Goal: Obtain resource: Download file/media

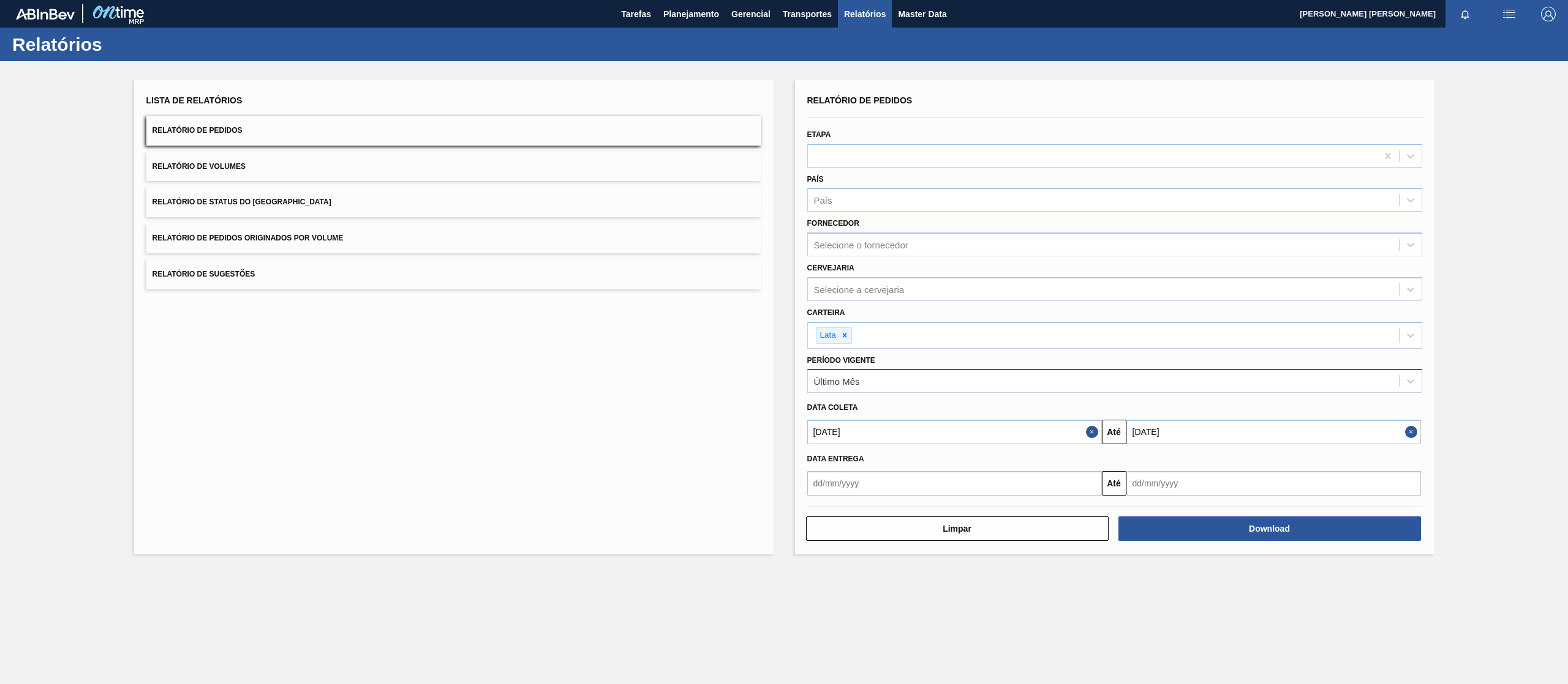
click at [895, 379] on div "Último Mês" at bounding box center [1103, 381] width 591 height 18
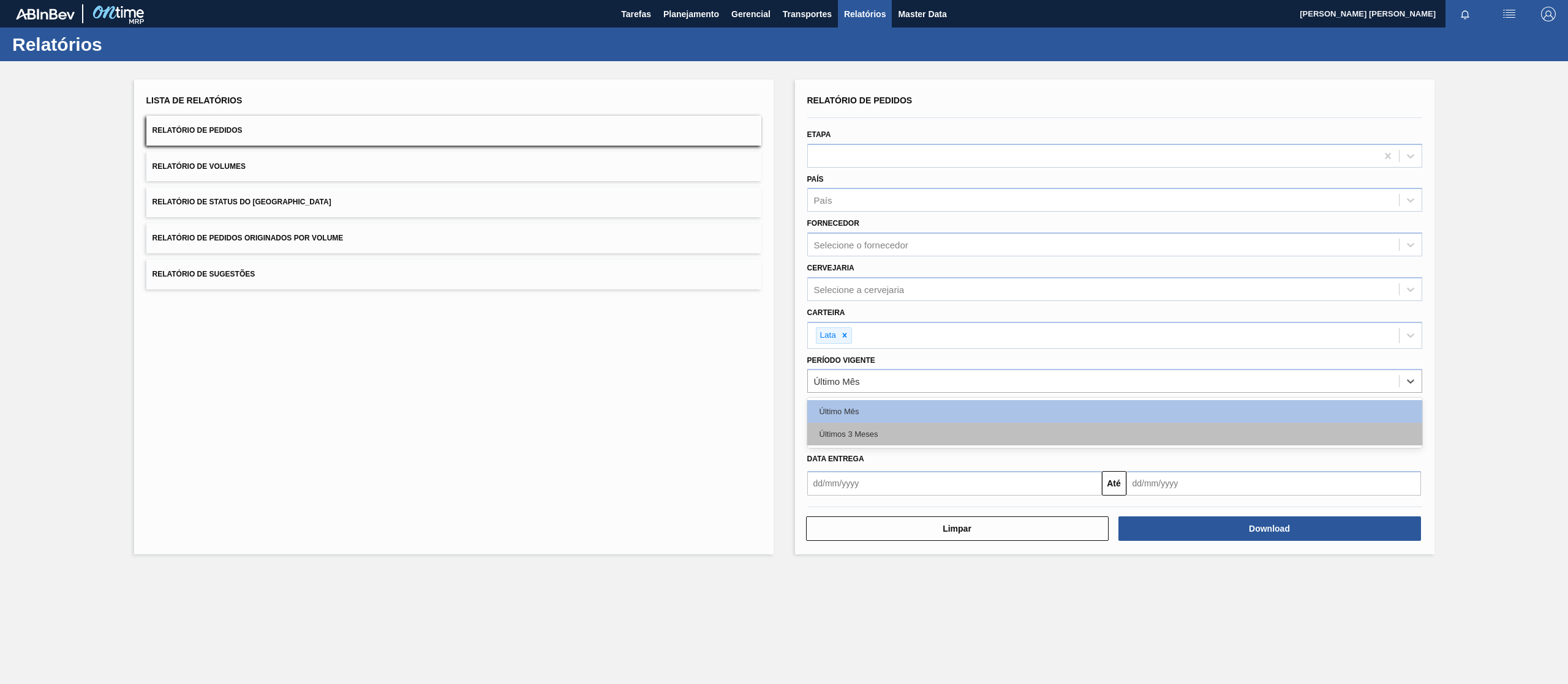
click at [878, 425] on div "Últimos 3 Meses" at bounding box center [1114, 434] width 615 height 22
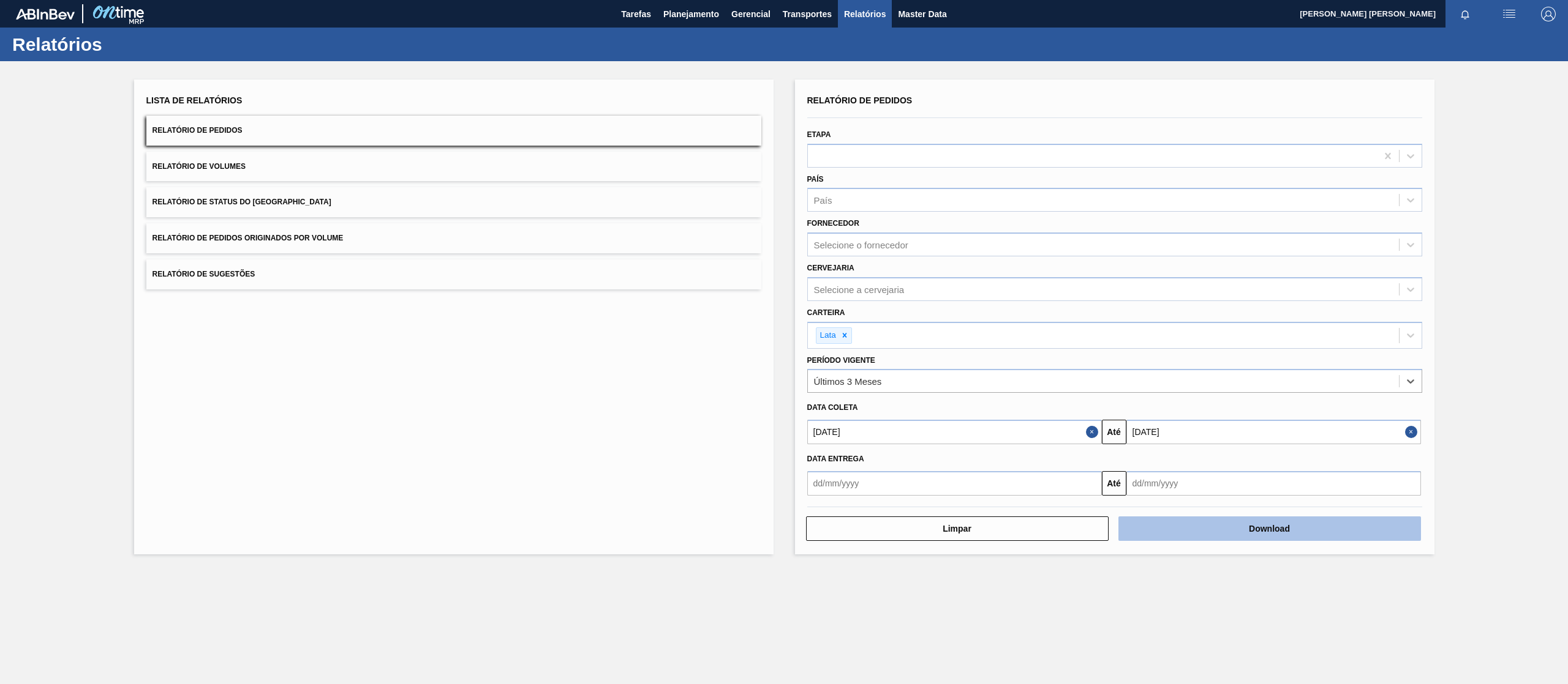
click at [1157, 532] on button "Download" at bounding box center [1269, 529] width 302 height 24
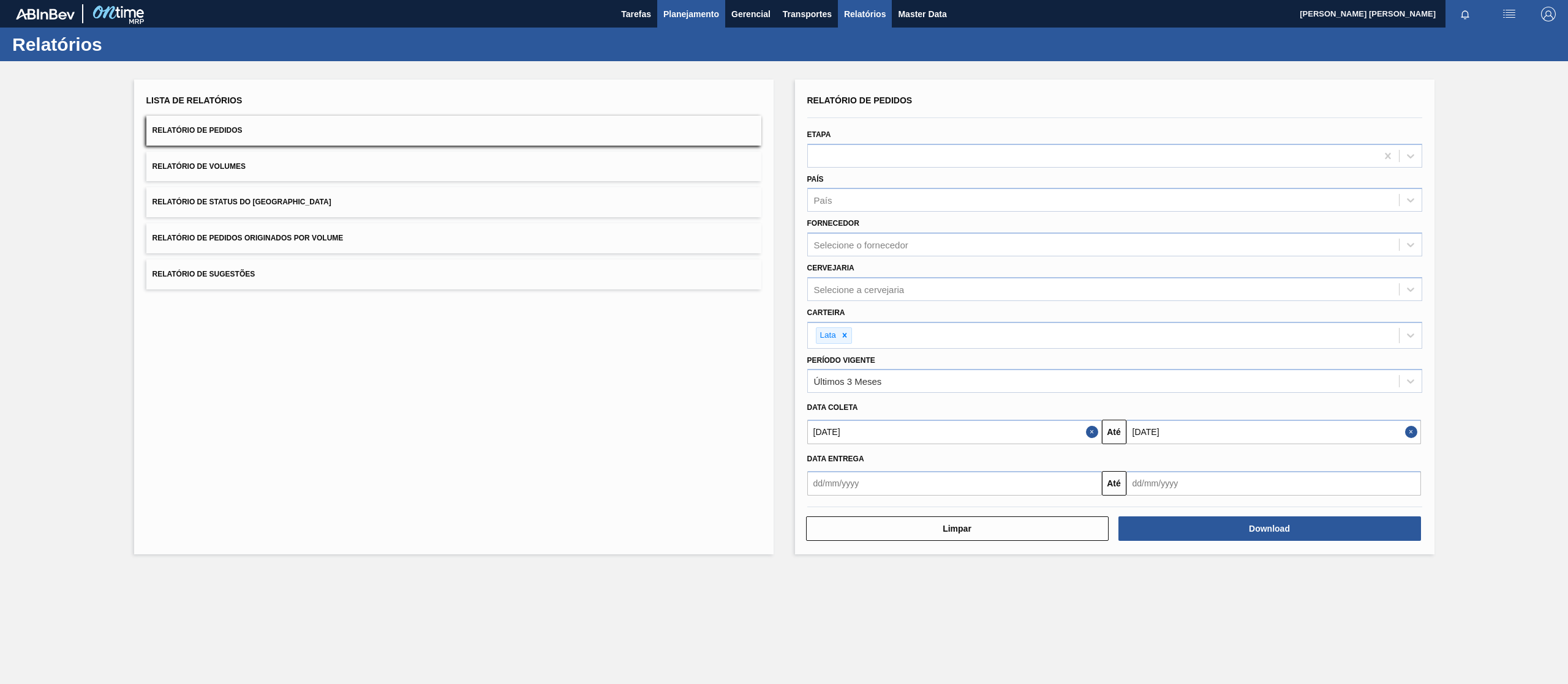
click at [676, 9] on span "Planejamento" at bounding box center [691, 14] width 56 height 15
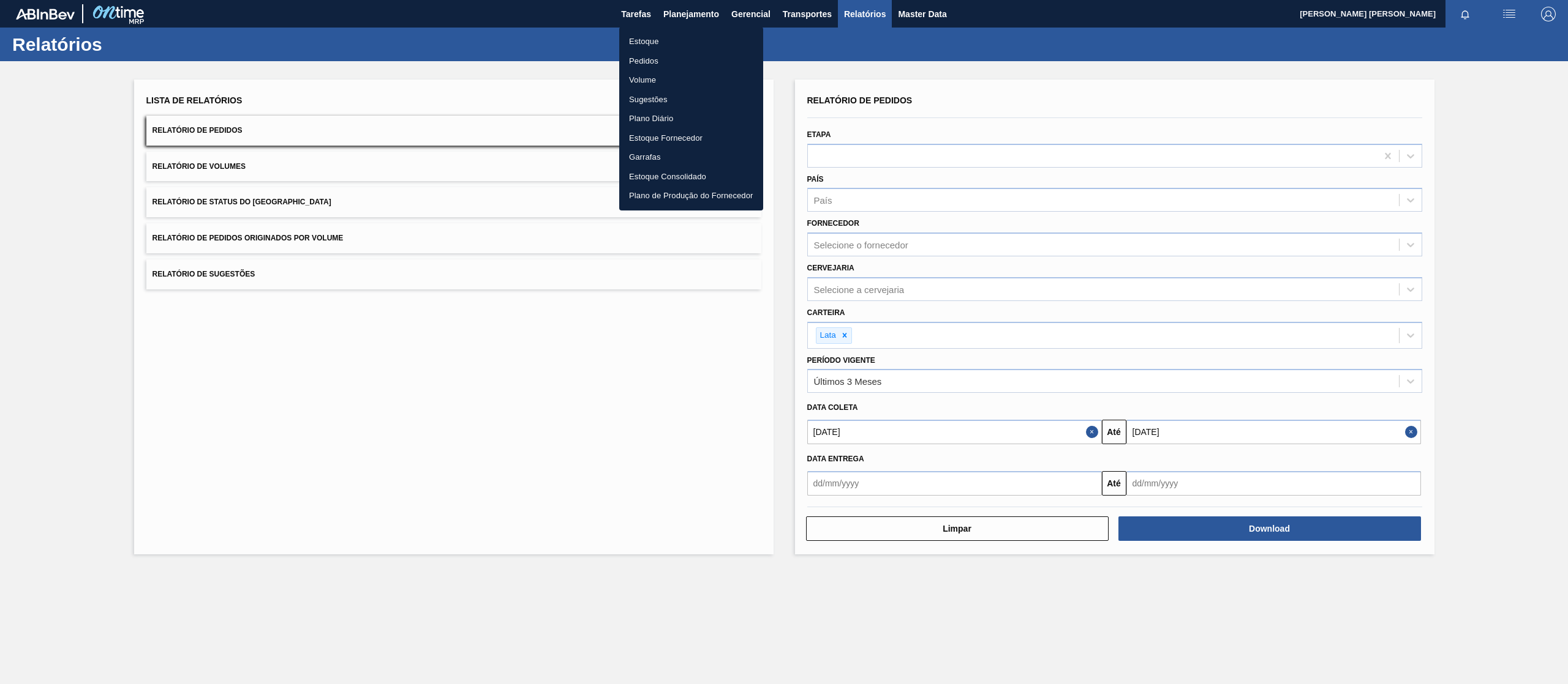
click at [658, 55] on li "Pedidos" at bounding box center [691, 61] width 144 height 20
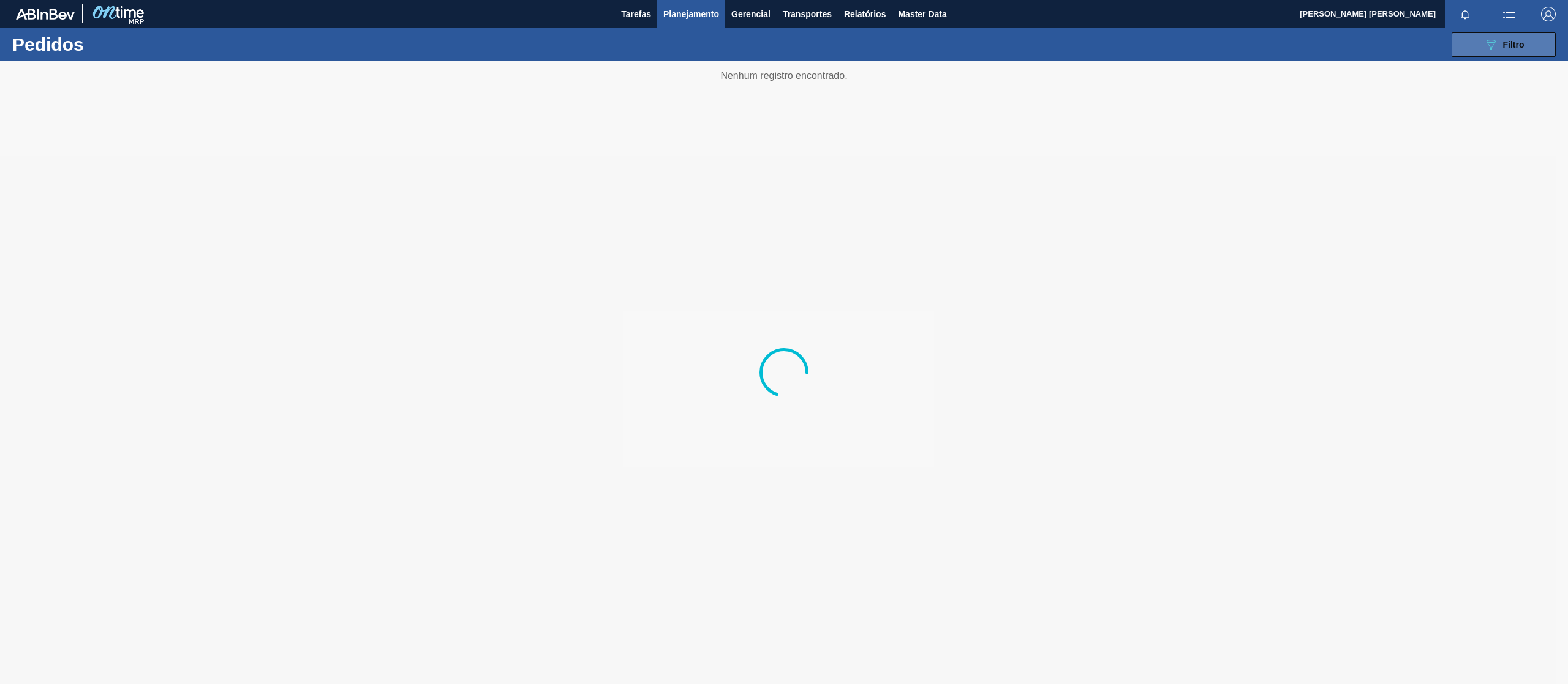
click at [1482, 51] on button "089F7B8B-B2A5-4AFE-B5C0-19BA573D28AC Filtro" at bounding box center [1504, 45] width 104 height 24
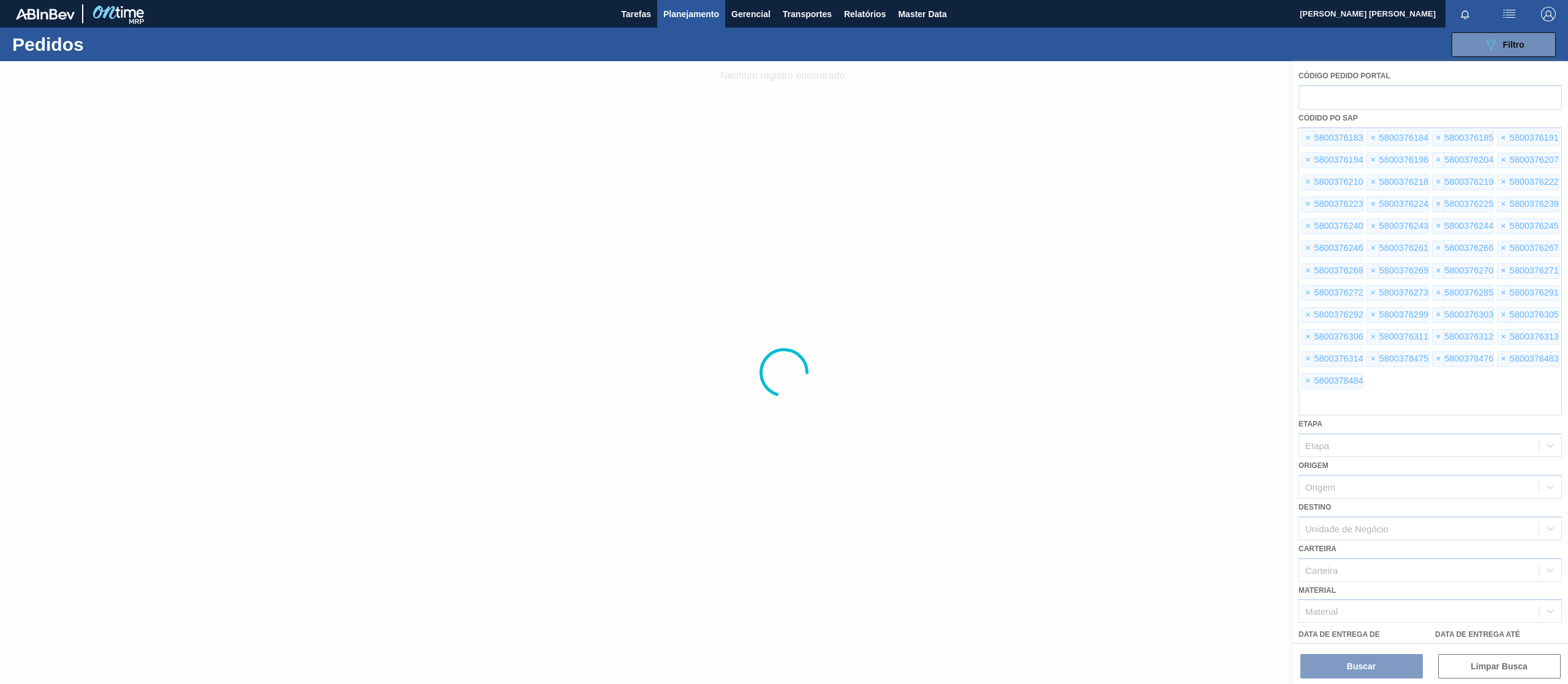
click at [1481, 661] on div at bounding box center [784, 372] width 1568 height 623
click at [1482, 670] on div at bounding box center [784, 372] width 1568 height 623
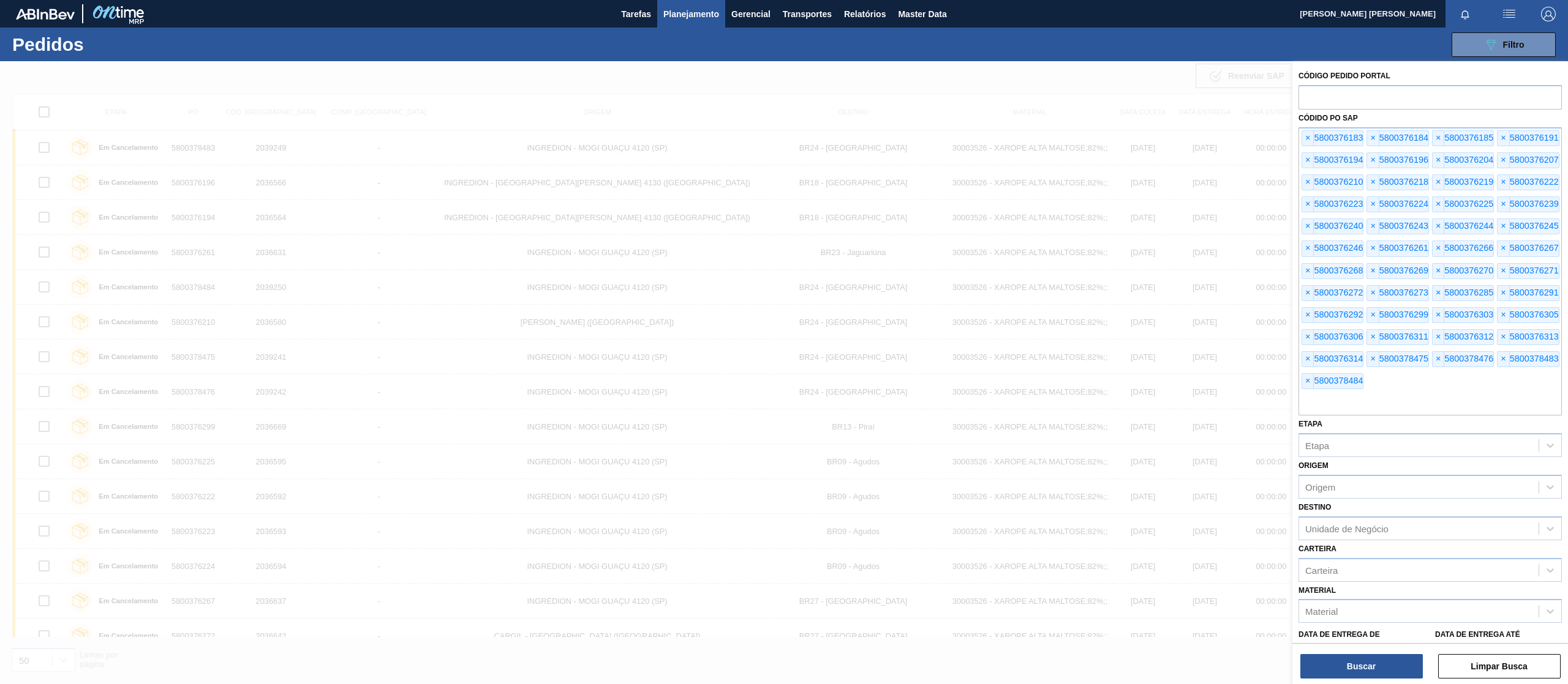
click at [1482, 667] on button "Limpar Busca" at bounding box center [1499, 666] width 123 height 24
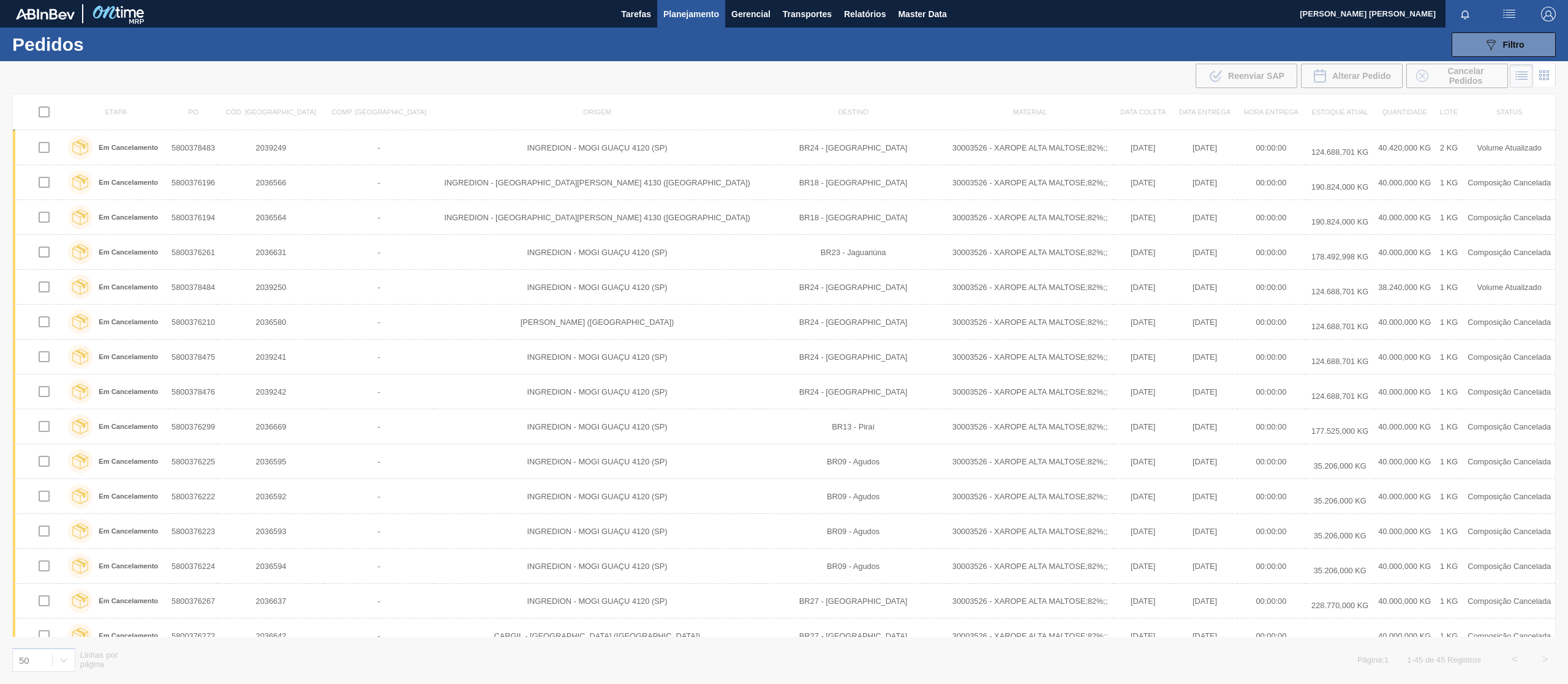
click at [1495, 28] on div "089F7B8B-B2A5-4AFE-B5C0-19BA573D28AC Filtro Código Pedido Portal Códido PO SAP …" at bounding box center [882, 45] width 1359 height 37
click at [1480, 39] on button "089F7B8B-B2A5-4AFE-B5C0-19BA573D28AC Filtro" at bounding box center [1504, 45] width 104 height 24
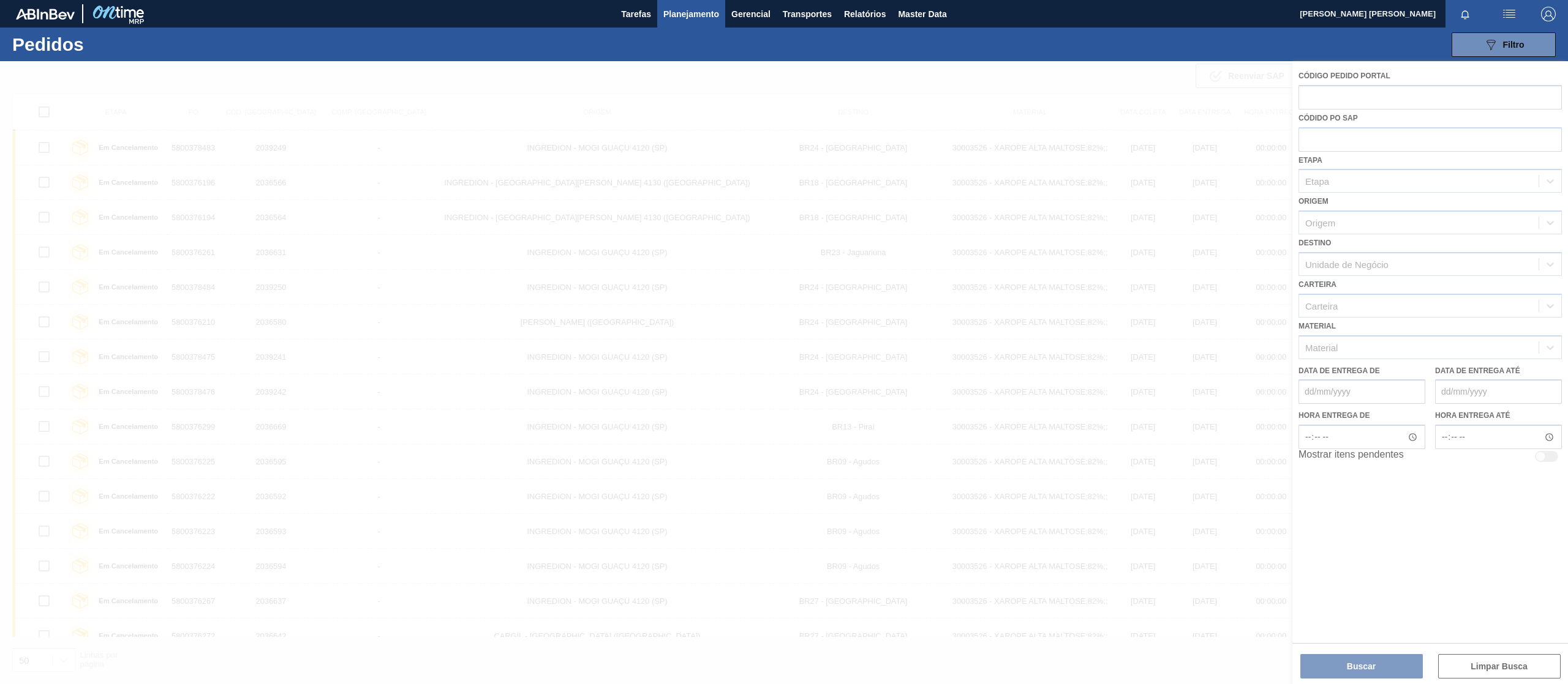
click at [1346, 141] on div at bounding box center [784, 372] width 1568 height 623
click at [1342, 142] on div at bounding box center [784, 372] width 1568 height 623
click at [1336, 141] on div at bounding box center [784, 372] width 1568 height 623
click at [1335, 142] on div at bounding box center [784, 372] width 1568 height 623
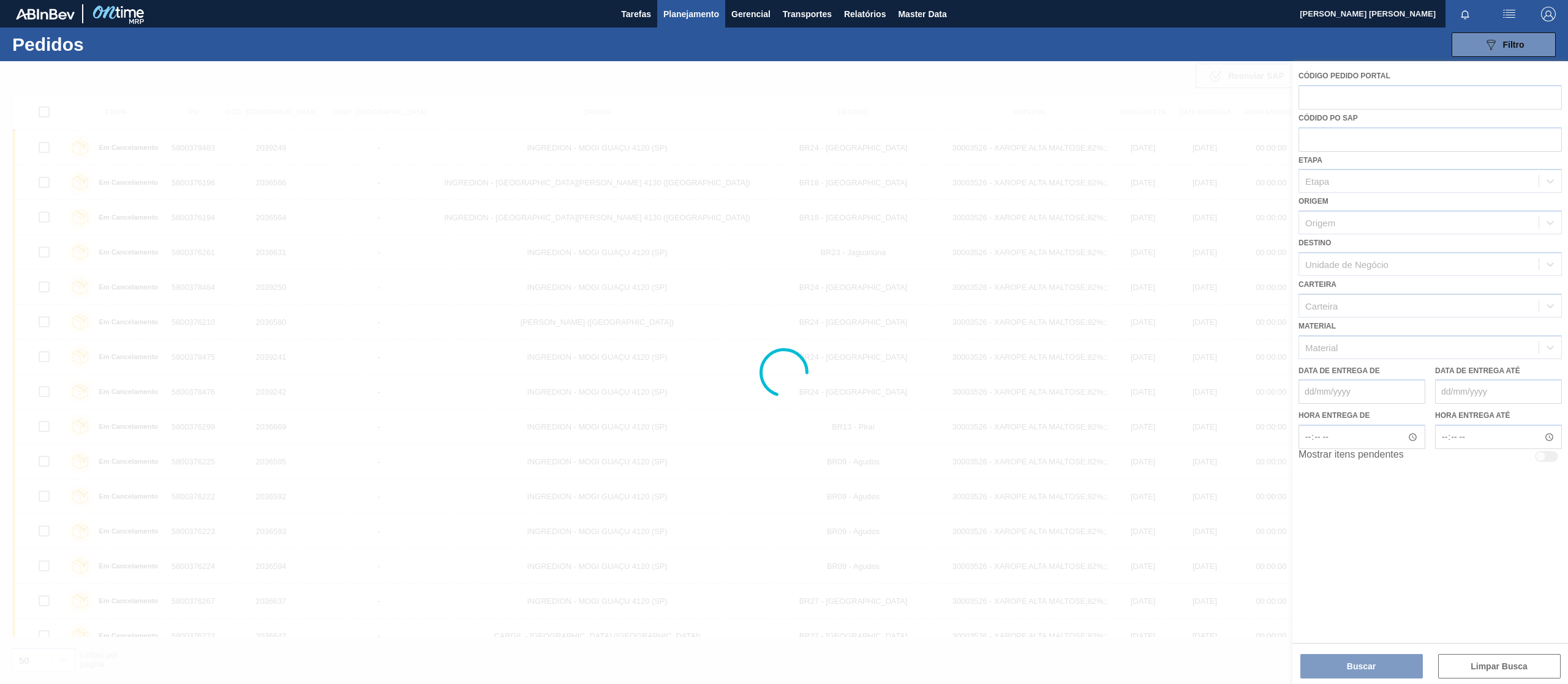
click at [1335, 142] on div at bounding box center [784, 372] width 1568 height 623
click at [1333, 125] on div at bounding box center [784, 372] width 1568 height 623
click at [1329, 140] on div at bounding box center [784, 372] width 1568 height 623
click at [1327, 143] on div at bounding box center [784, 372] width 1568 height 623
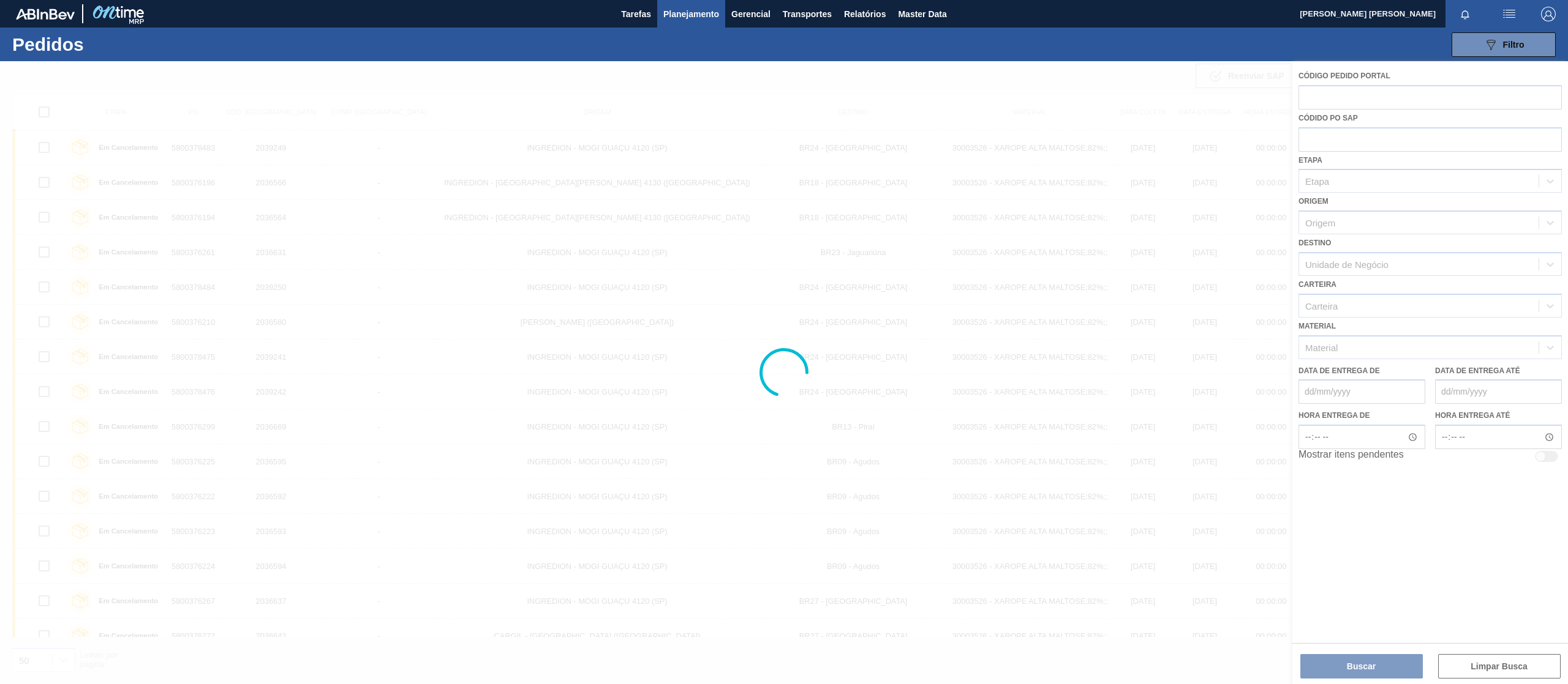
click at [1327, 143] on div at bounding box center [784, 372] width 1568 height 623
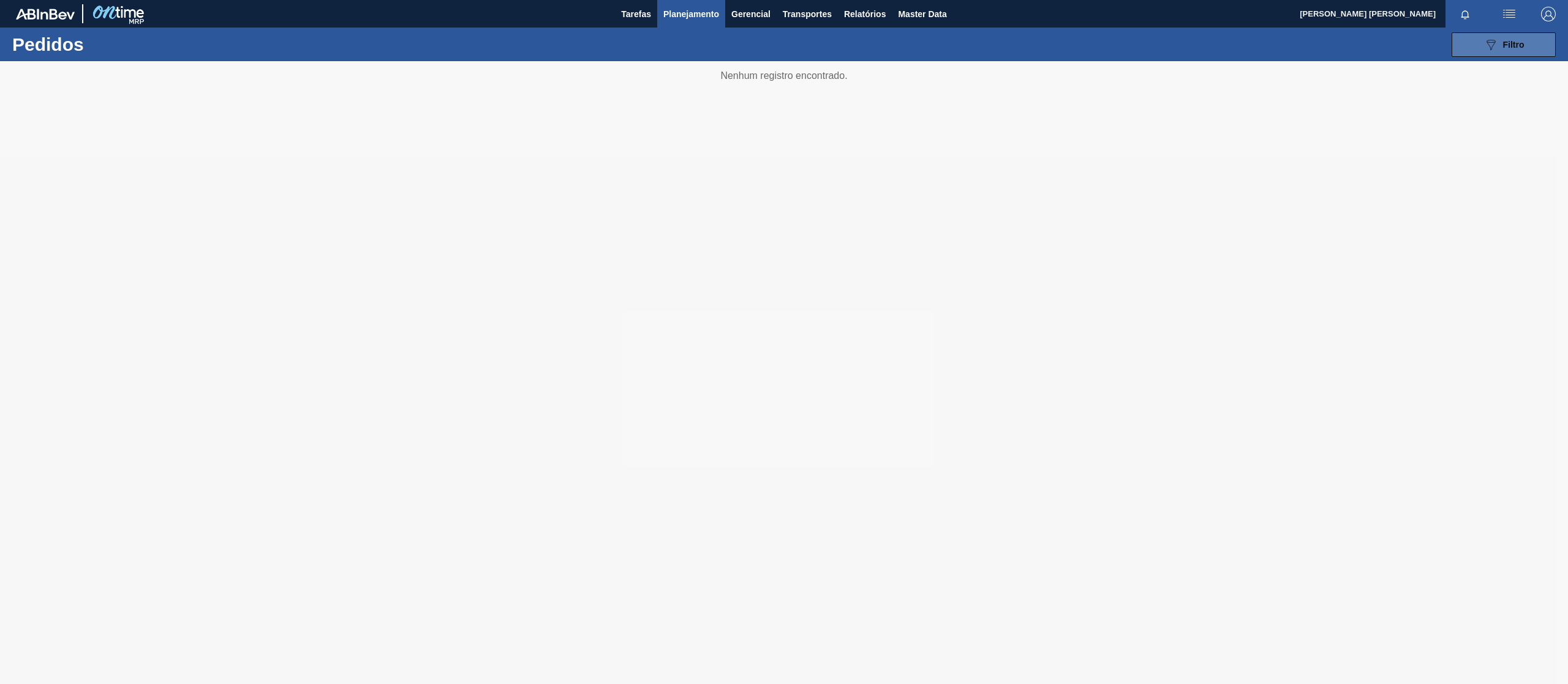
click at [1480, 47] on button "089F7B8B-B2A5-4AFE-B5C0-19BA573D28AC Filtro" at bounding box center [1504, 45] width 104 height 24
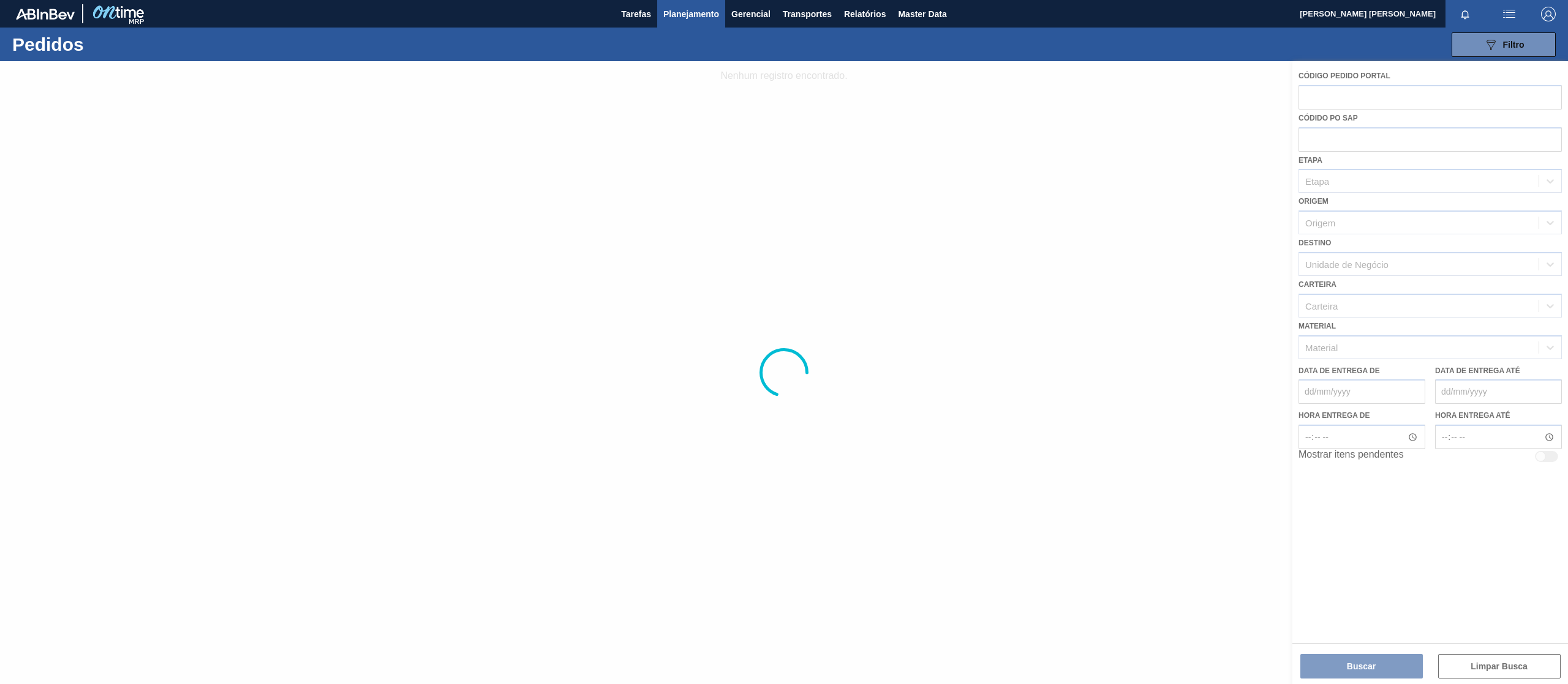
click at [1333, 132] on div at bounding box center [784, 372] width 1568 height 623
click at [1328, 156] on div at bounding box center [784, 372] width 1568 height 623
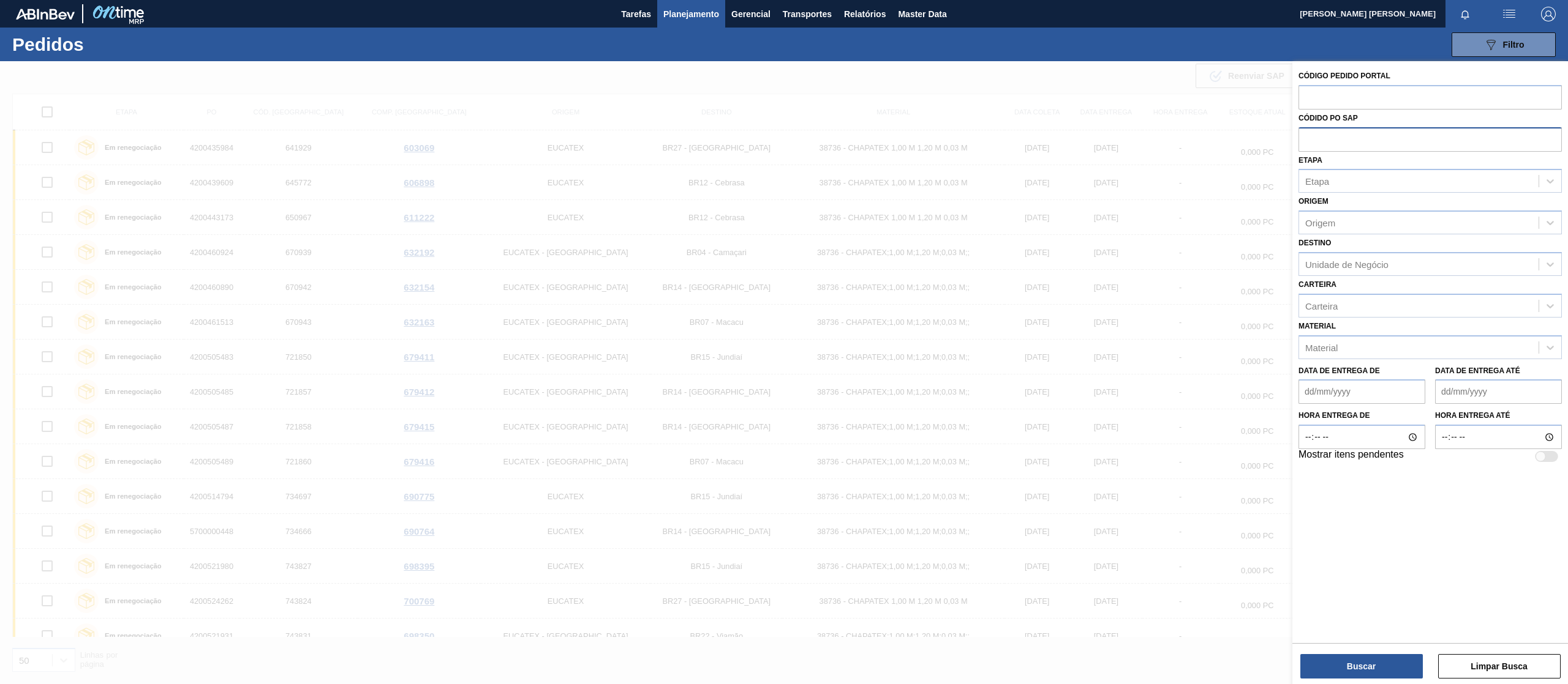
click at [1336, 137] on input "text" at bounding box center [1430, 139] width 264 height 23
paste input "text"
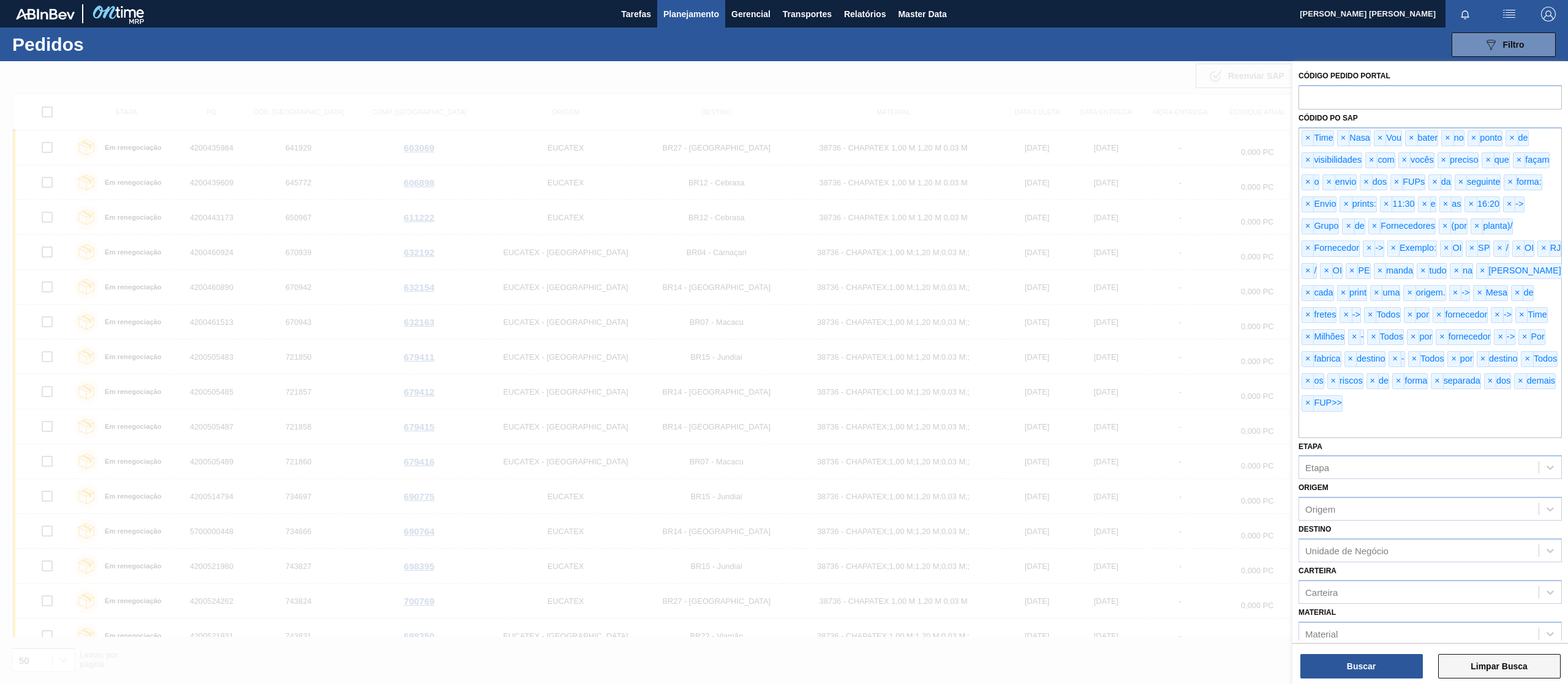
click at [1486, 668] on button "Limpar Busca" at bounding box center [1499, 666] width 123 height 24
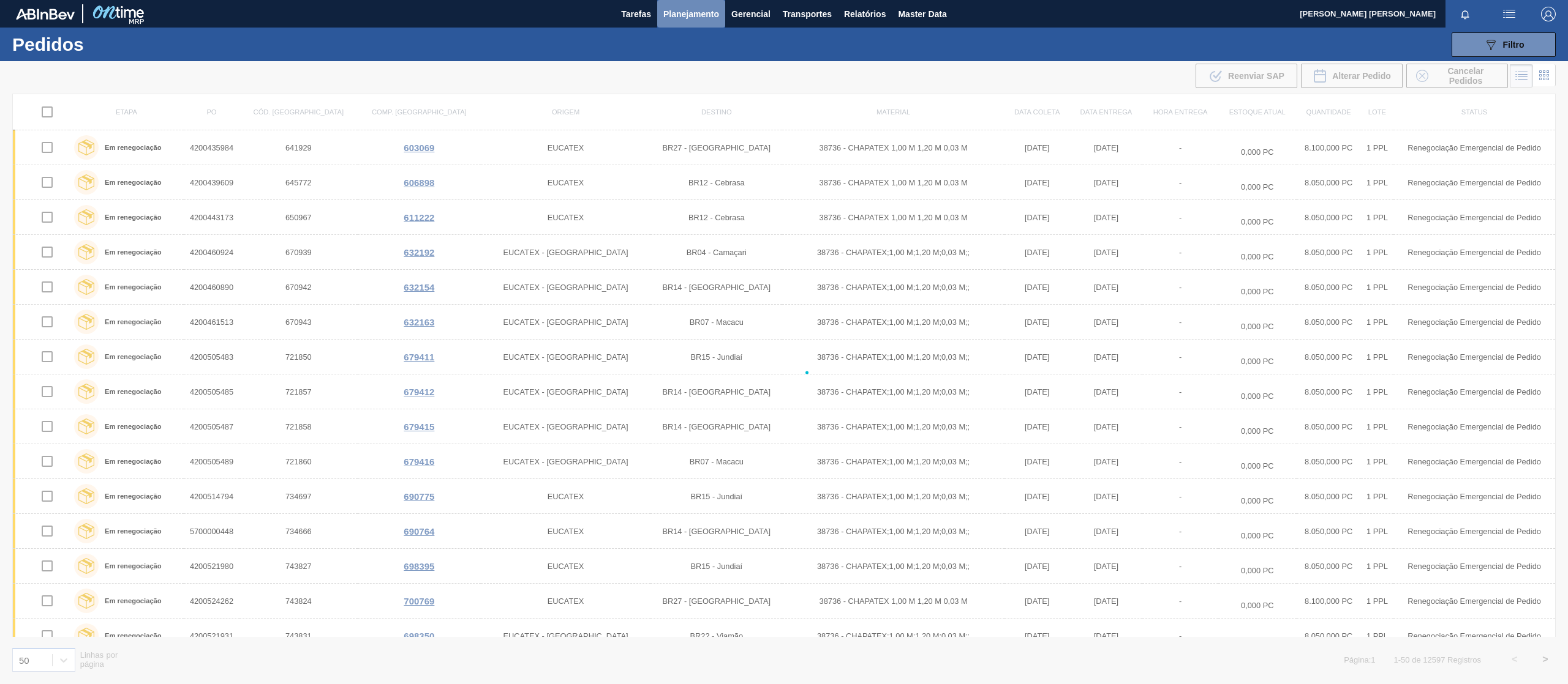
click at [703, 14] on span "Planejamento" at bounding box center [691, 14] width 56 height 15
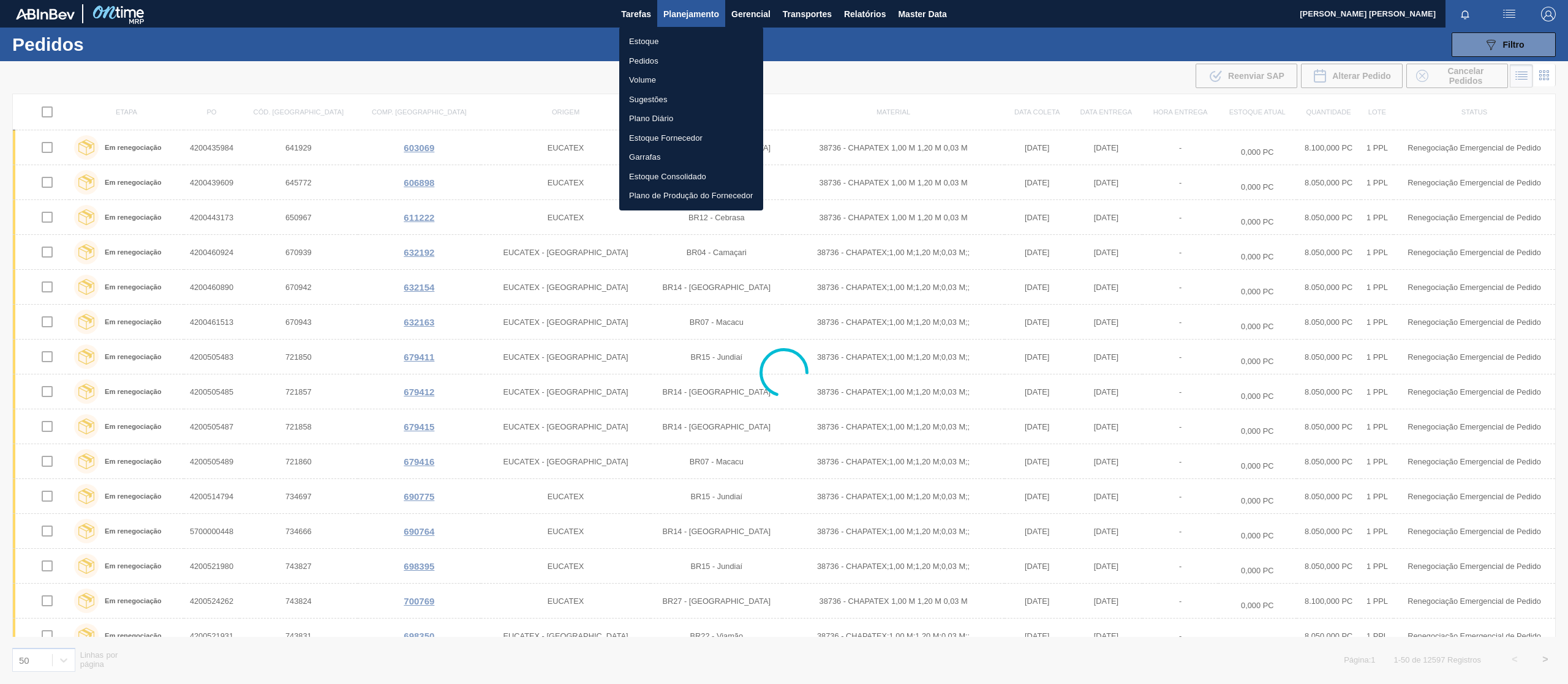
click at [1493, 46] on div at bounding box center [784, 342] width 1568 height 684
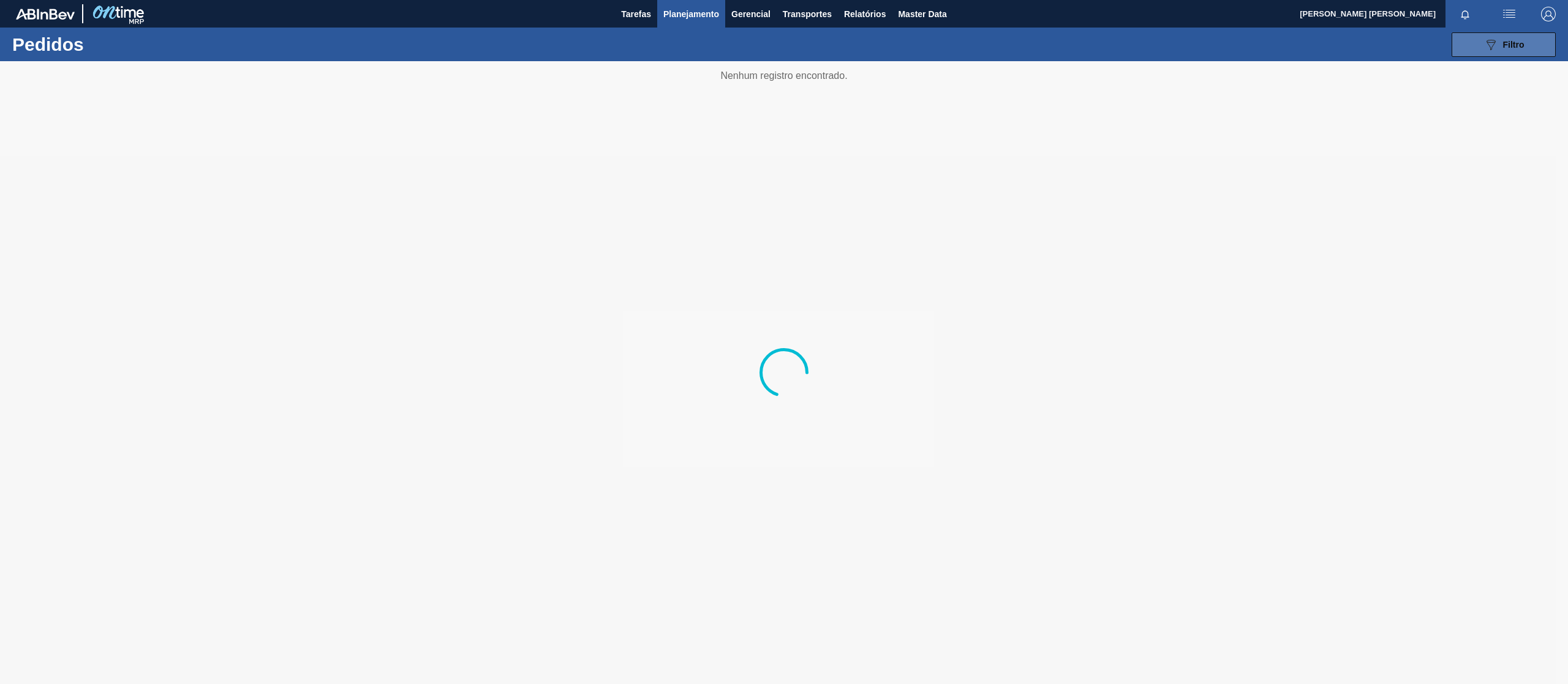
click at [1473, 47] on button "089F7B8B-B2A5-4AFE-B5C0-19BA573D28AC Filtro" at bounding box center [1504, 45] width 104 height 24
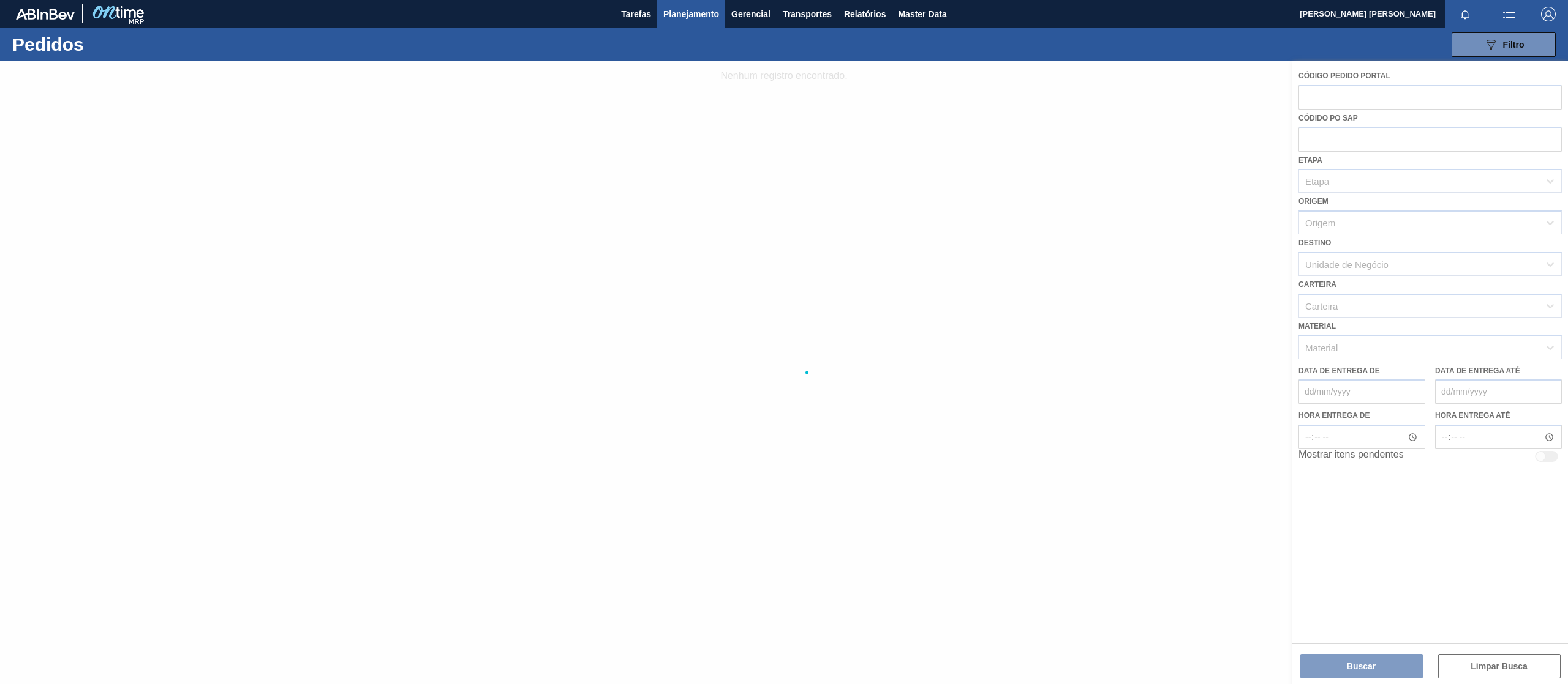
click at [1346, 138] on div at bounding box center [784, 372] width 1568 height 623
click at [1340, 140] on div at bounding box center [784, 372] width 1568 height 623
click at [1321, 143] on div at bounding box center [784, 372] width 1568 height 623
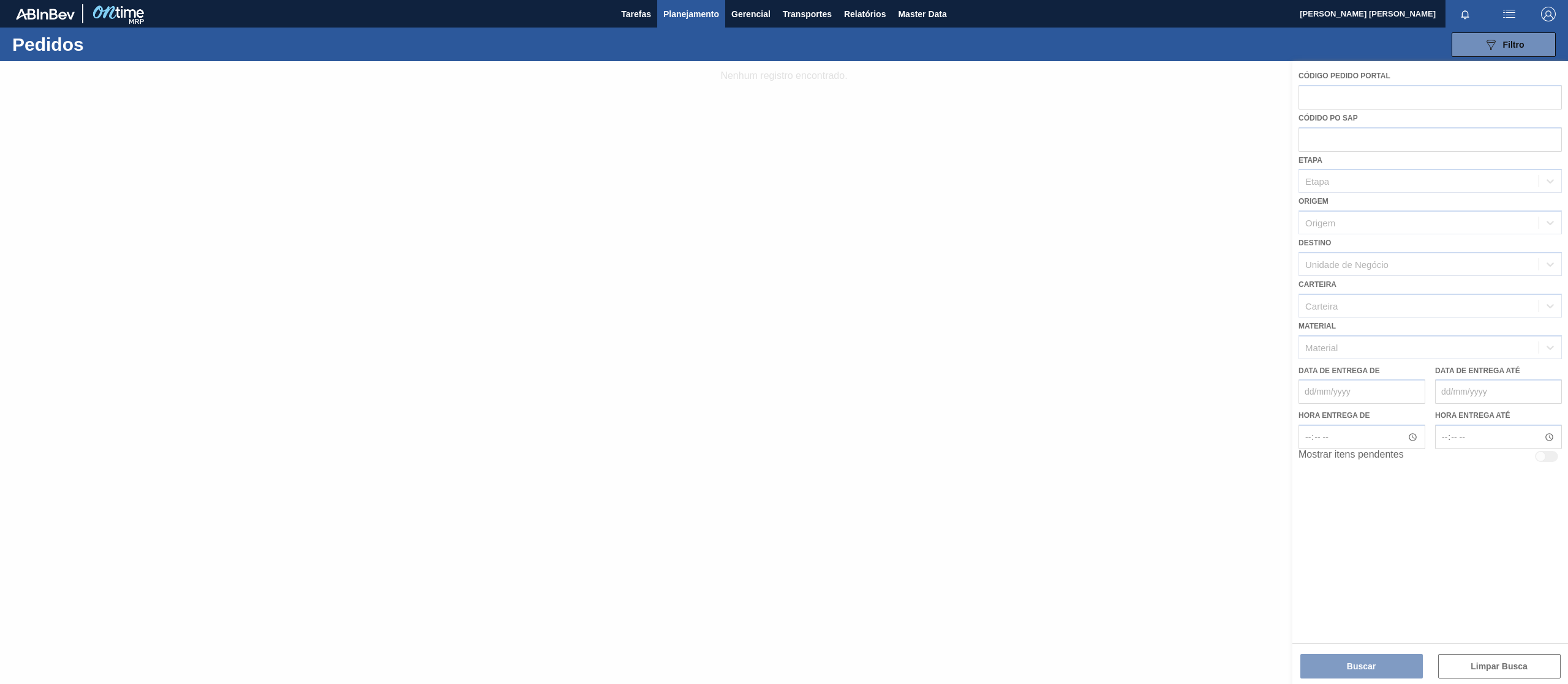
click at [1321, 143] on div at bounding box center [784, 372] width 1568 height 623
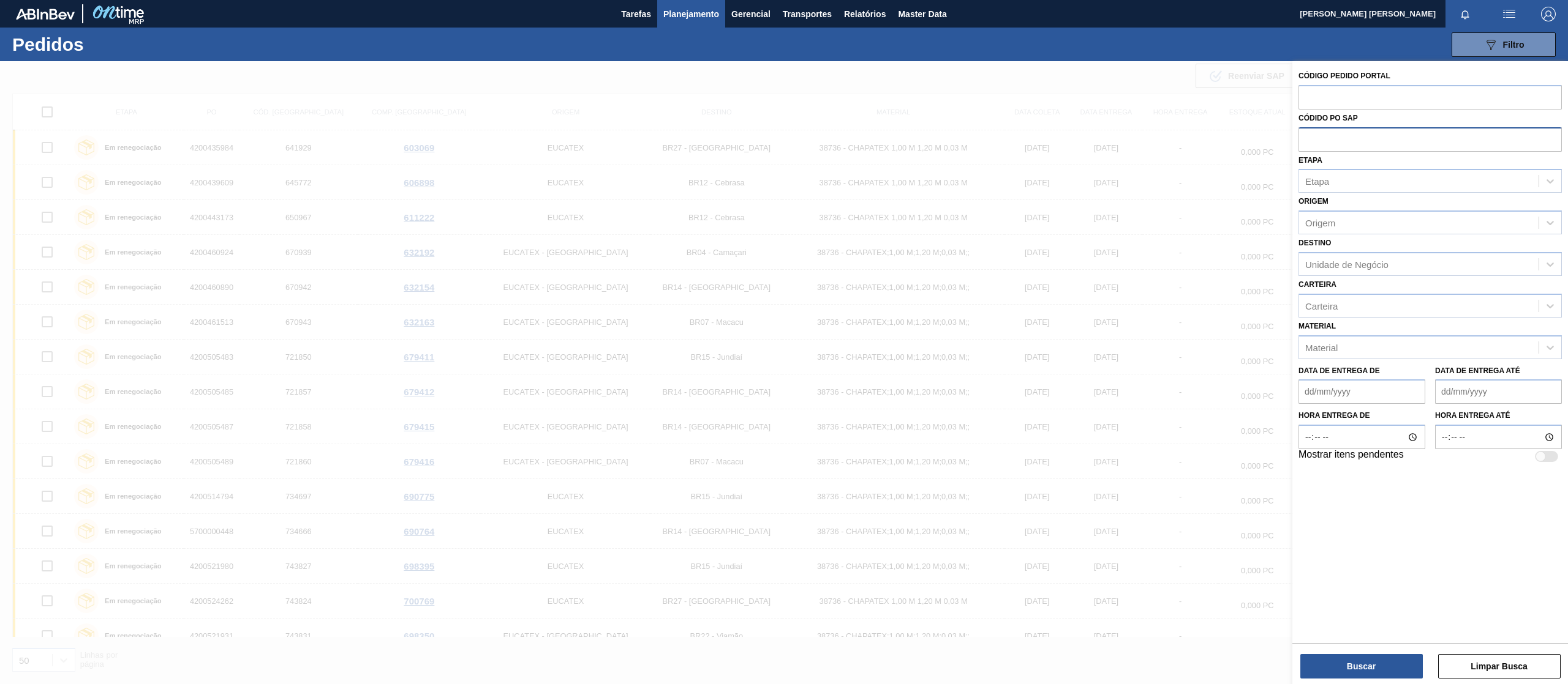
click at [1345, 131] on input "text" at bounding box center [1430, 139] width 264 height 23
paste input "text"
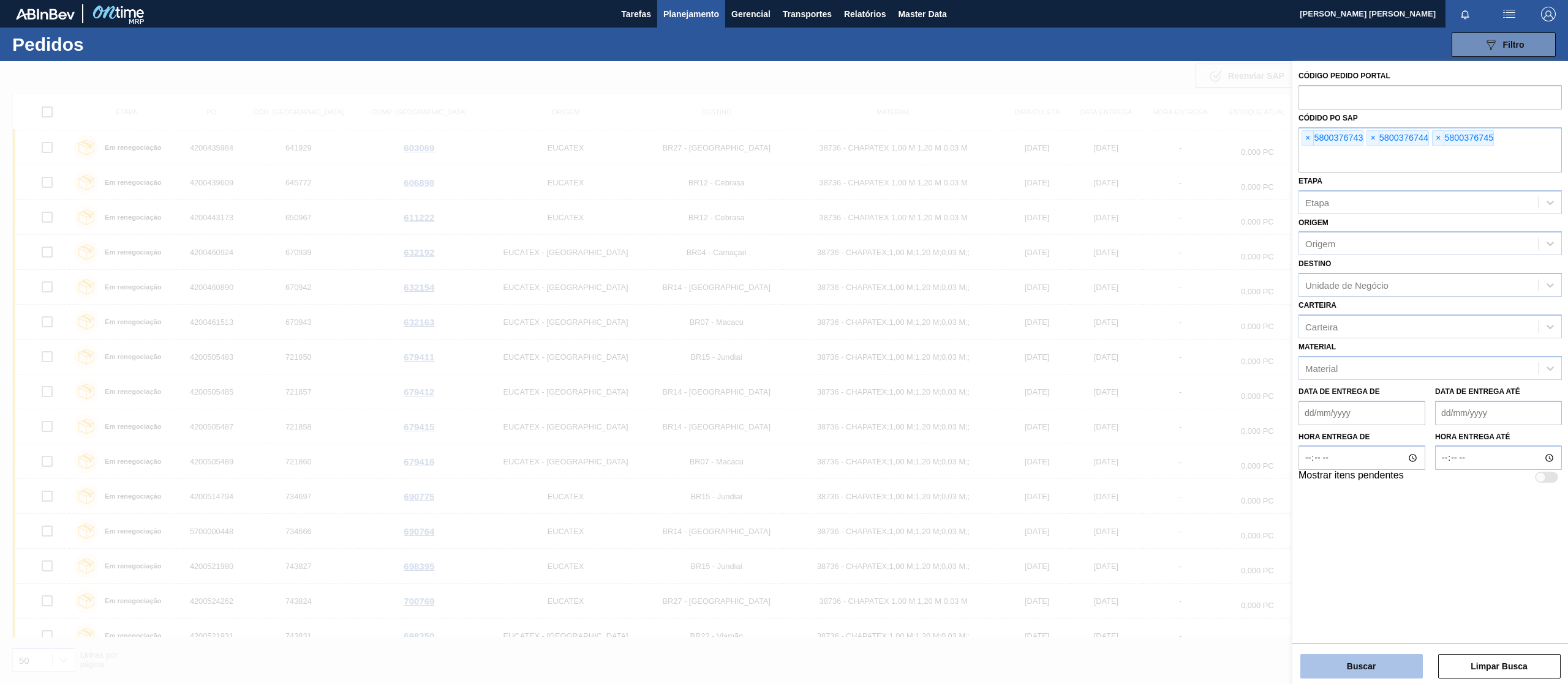
click at [1370, 668] on button "Buscar" at bounding box center [1361, 666] width 123 height 24
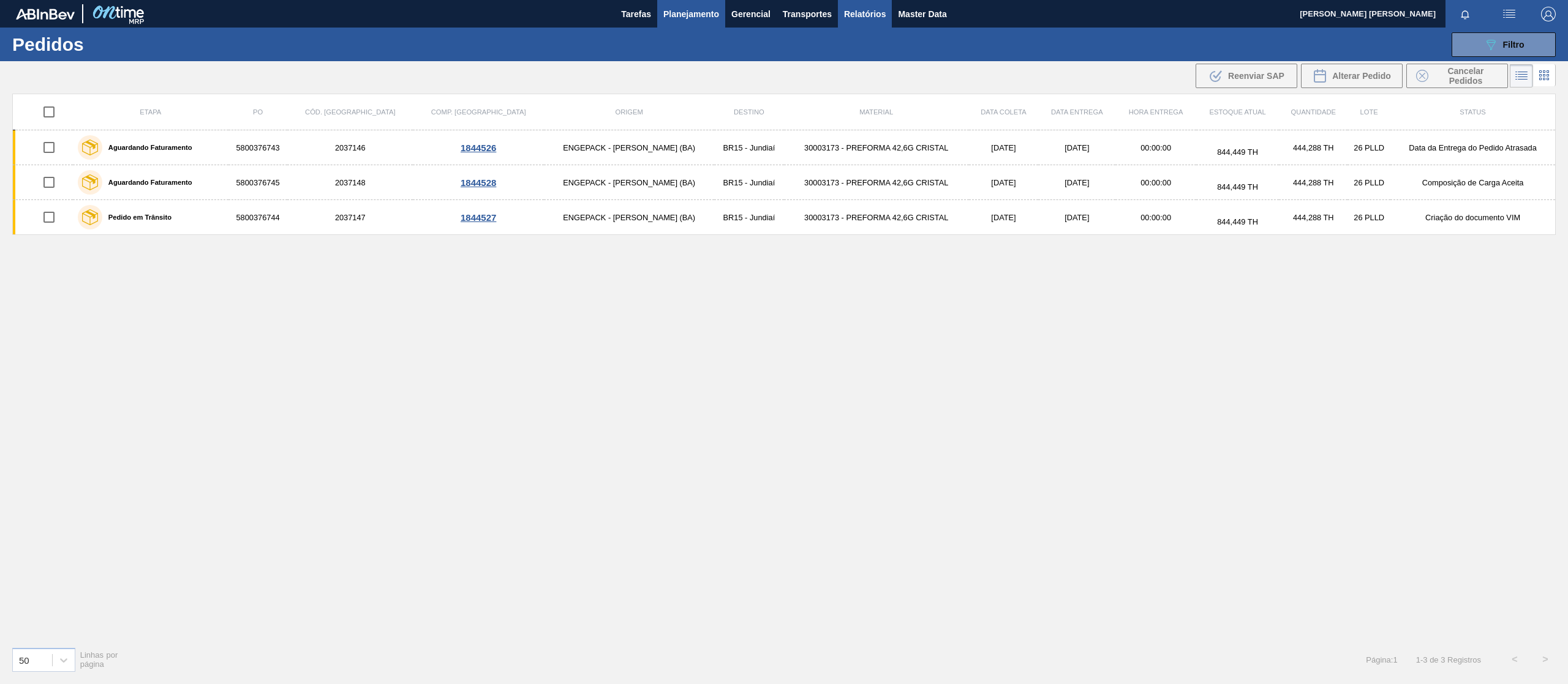
click at [871, 3] on button "Relatórios" at bounding box center [865, 14] width 54 height 28
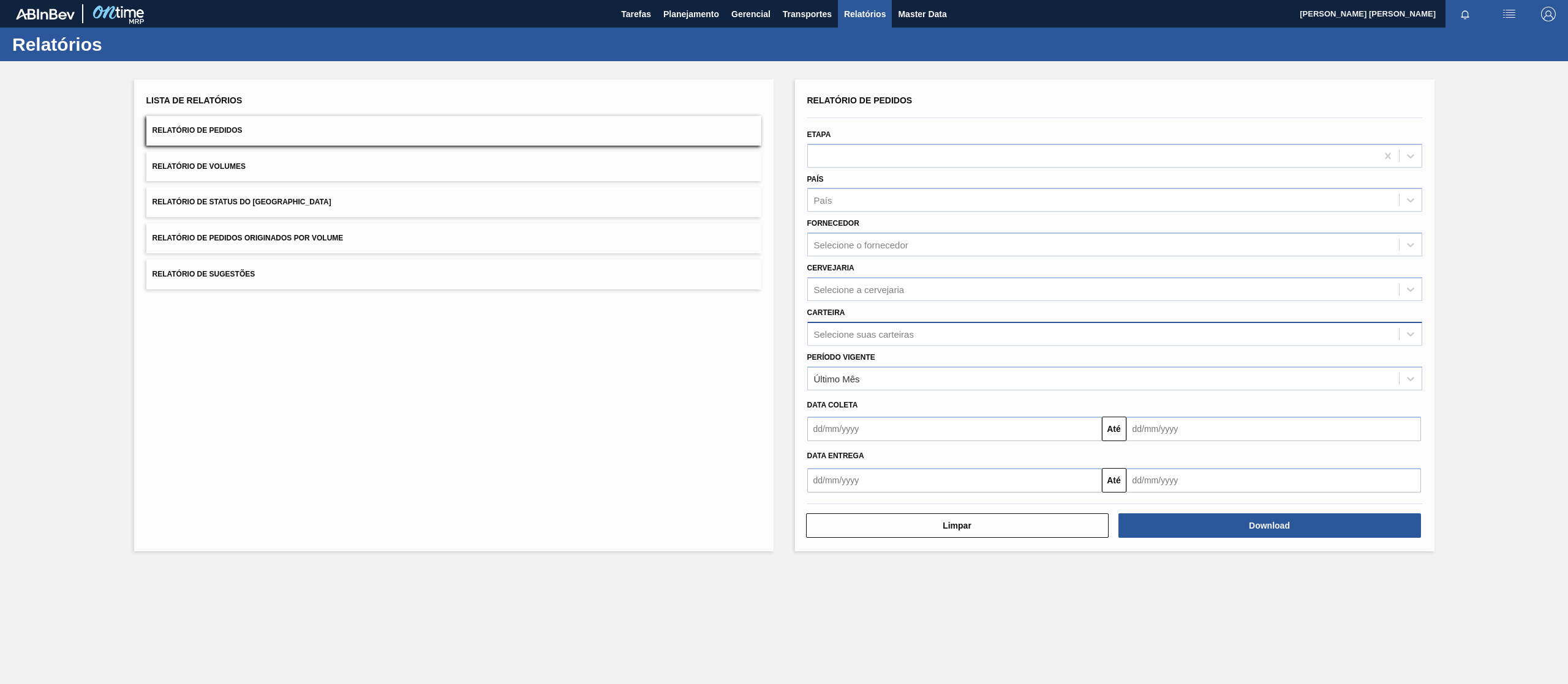
click at [844, 327] on div "Selecione suas carteiras" at bounding box center [1103, 334] width 591 height 18
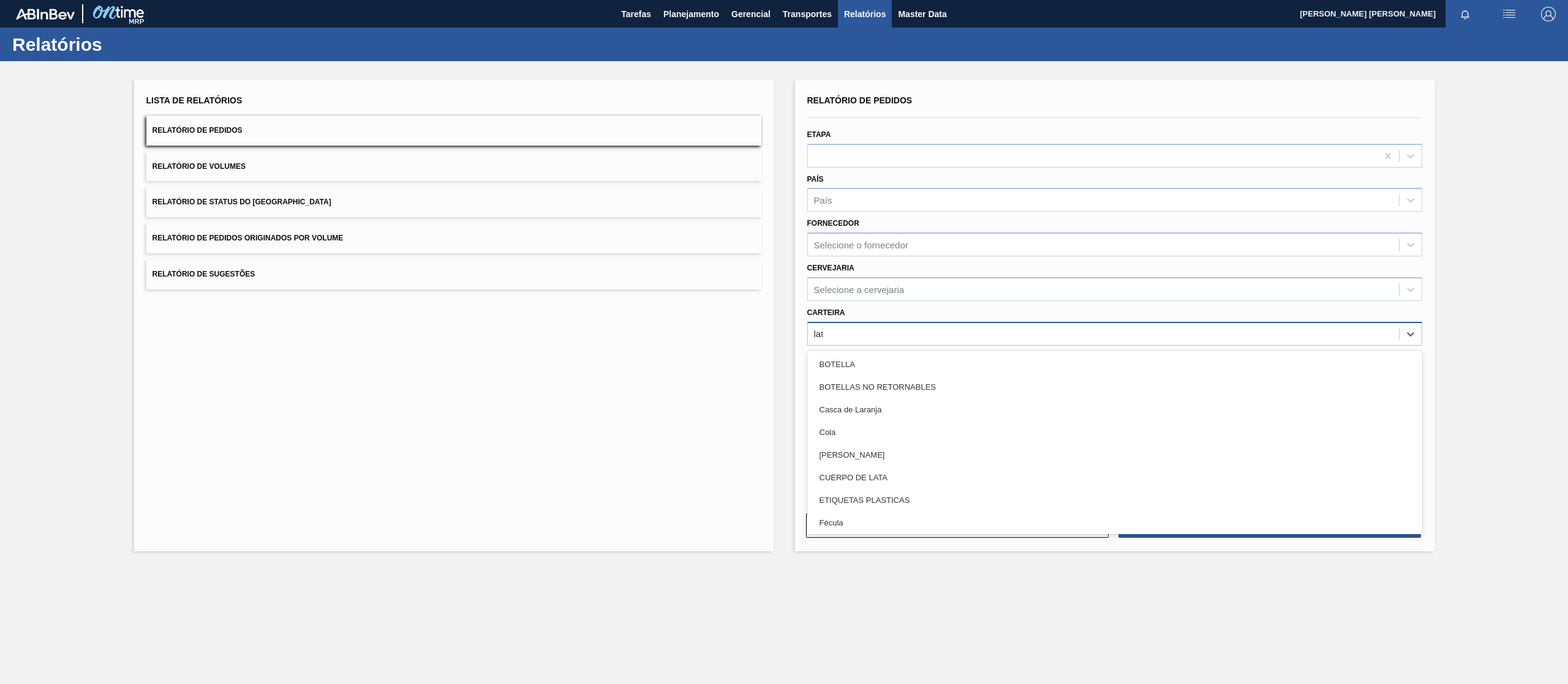
type input "lata"
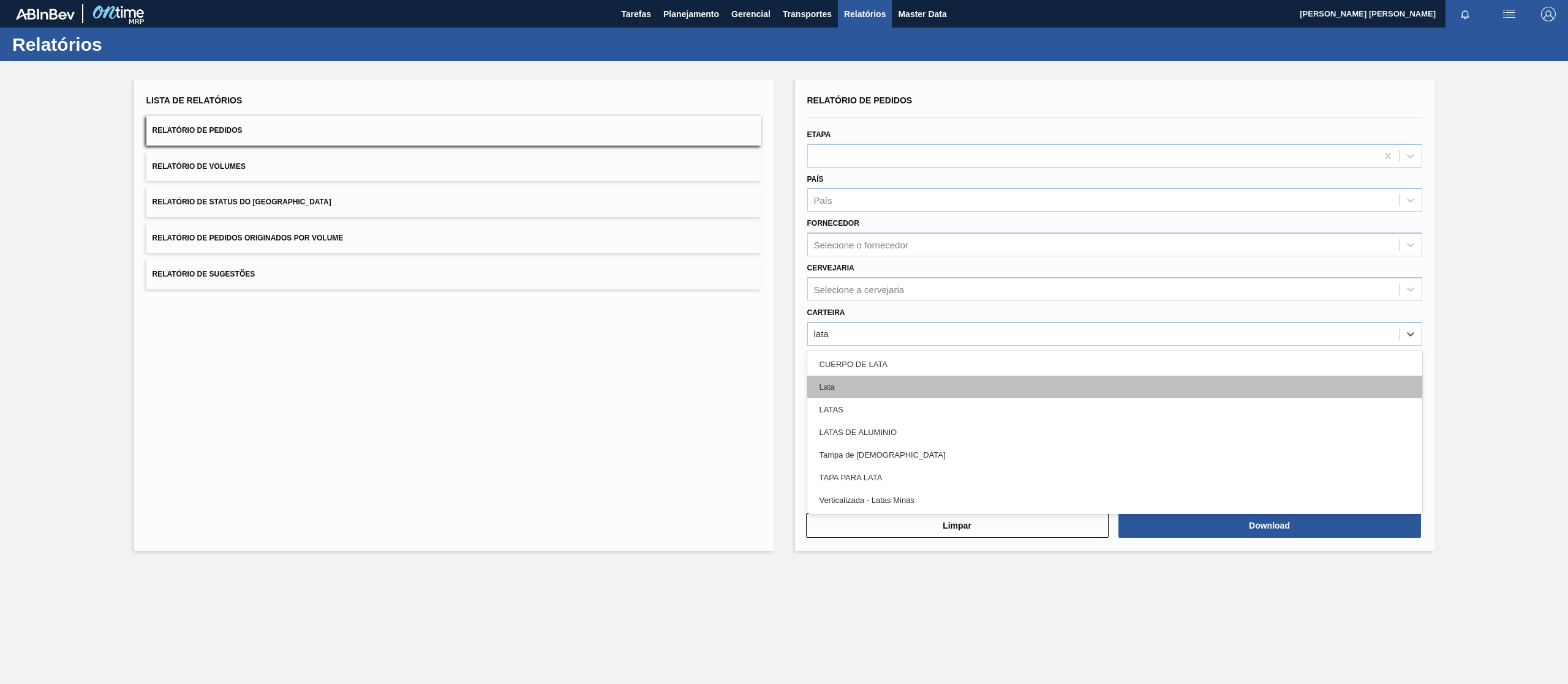
click at [844, 384] on div "Lata" at bounding box center [1114, 387] width 615 height 22
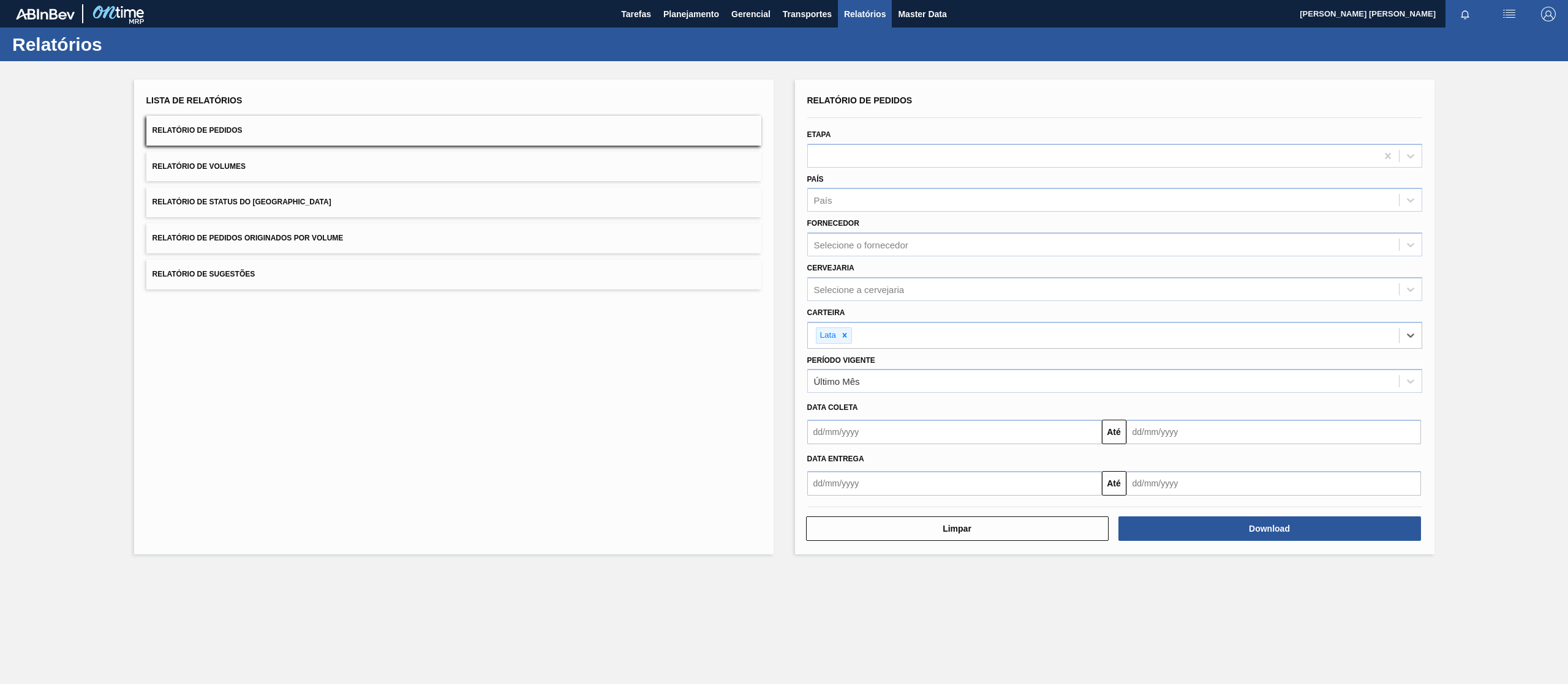
click at [672, 455] on div "Lista de Relatórios Relatório de Pedidos Relatório de Volumes Relatório de Stat…" at bounding box center [454, 316] width 640 height 475
click at [872, 377] on div "Último Mês" at bounding box center [1103, 381] width 591 height 18
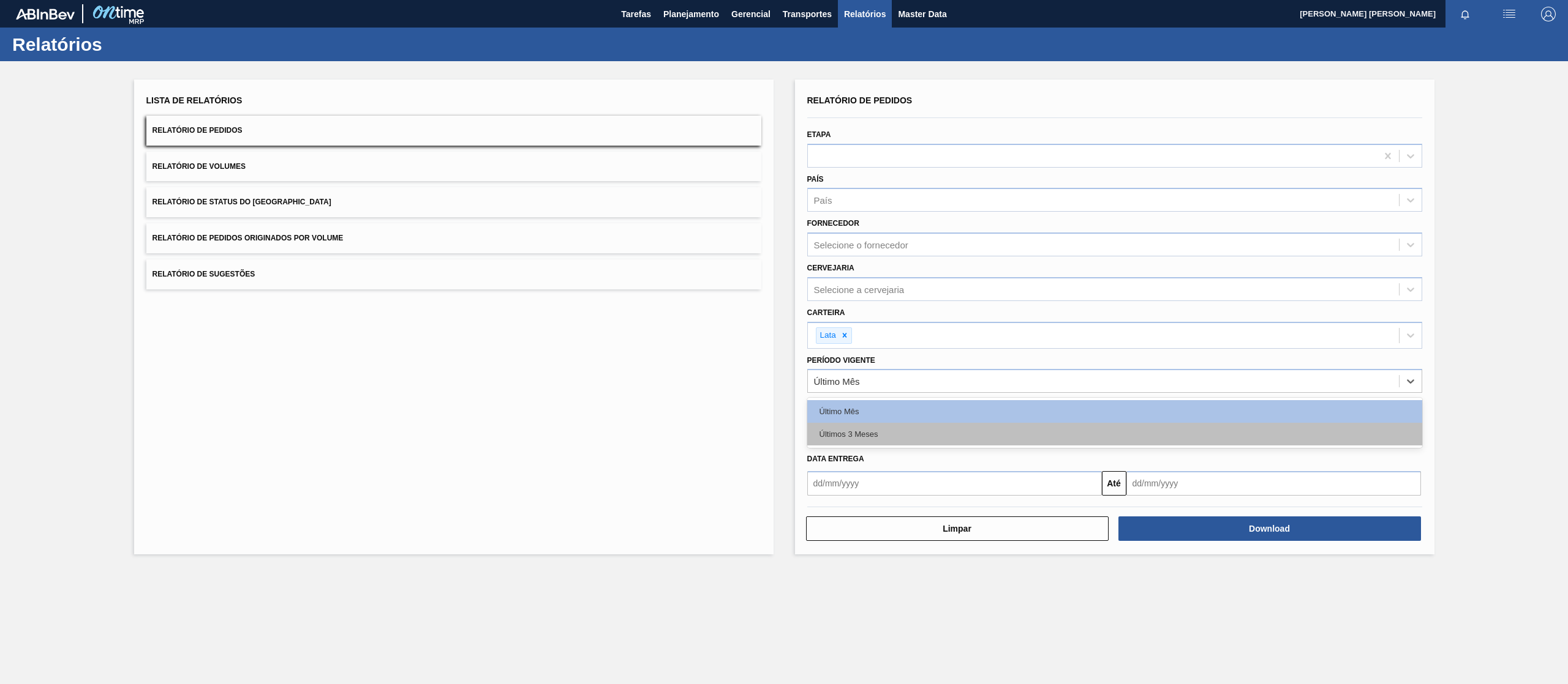
click at [856, 433] on div "Últimos 3 Meses" at bounding box center [1114, 434] width 615 height 22
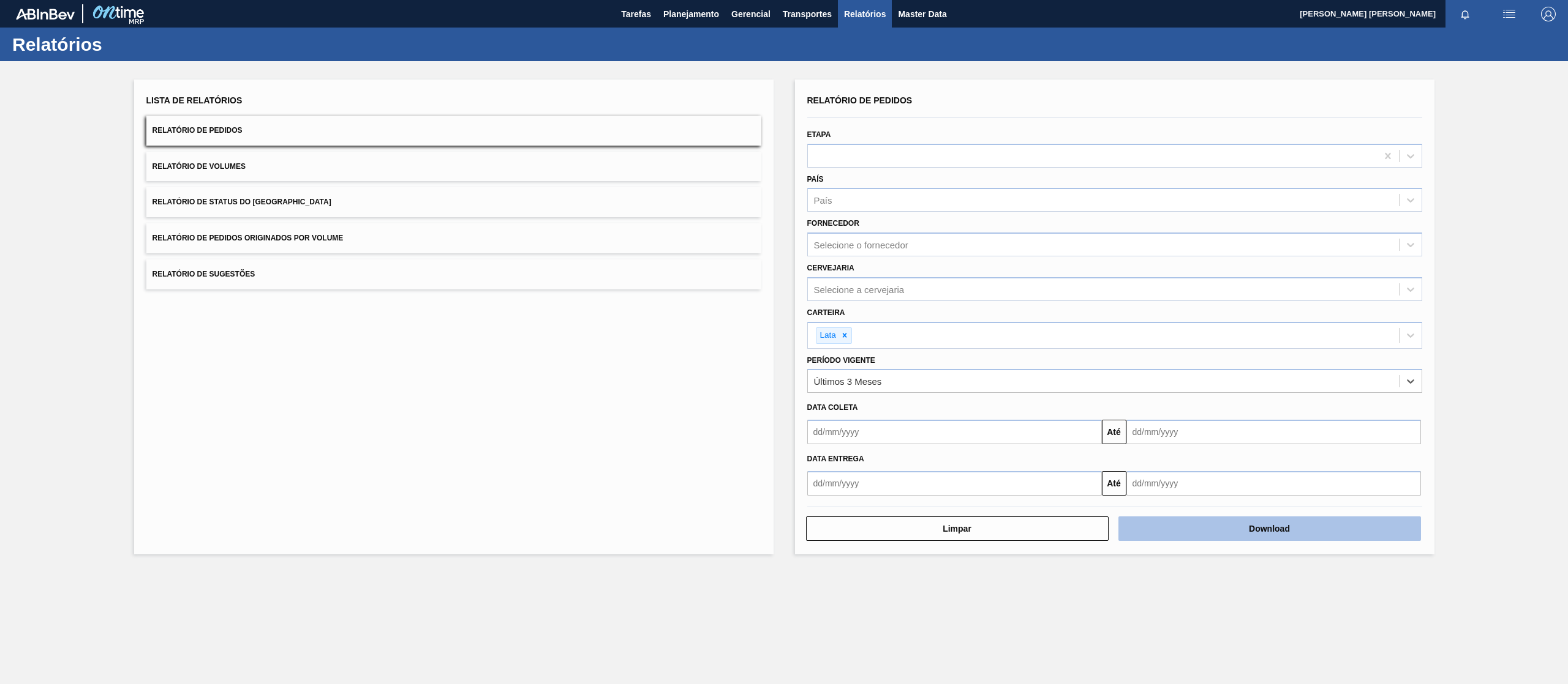
click at [1233, 525] on button "Download" at bounding box center [1269, 529] width 302 height 24
